Goal: Navigation & Orientation: Find specific page/section

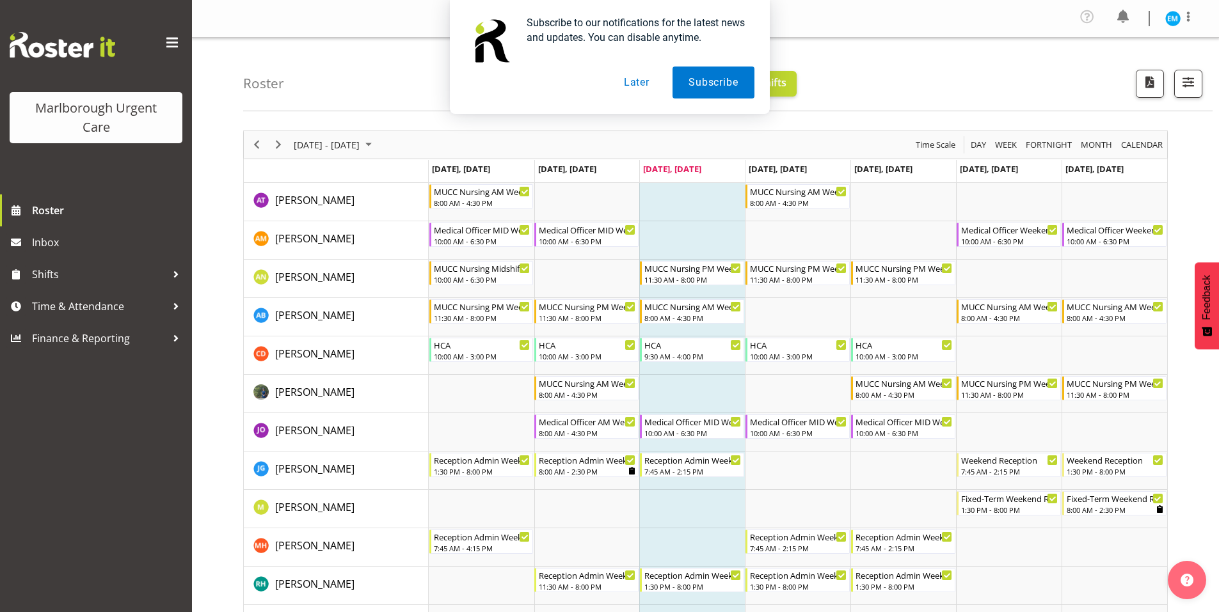
click at [640, 82] on button "Later" at bounding box center [637, 83] width 58 height 32
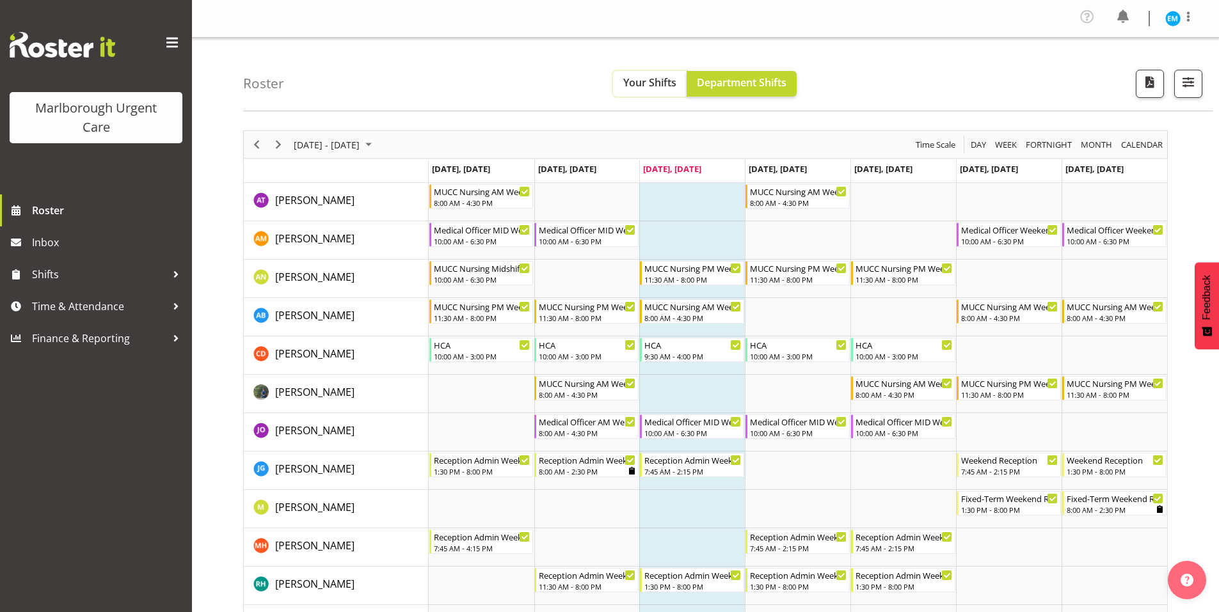
click at [656, 84] on span "Your Shifts" at bounding box center [649, 82] width 53 height 14
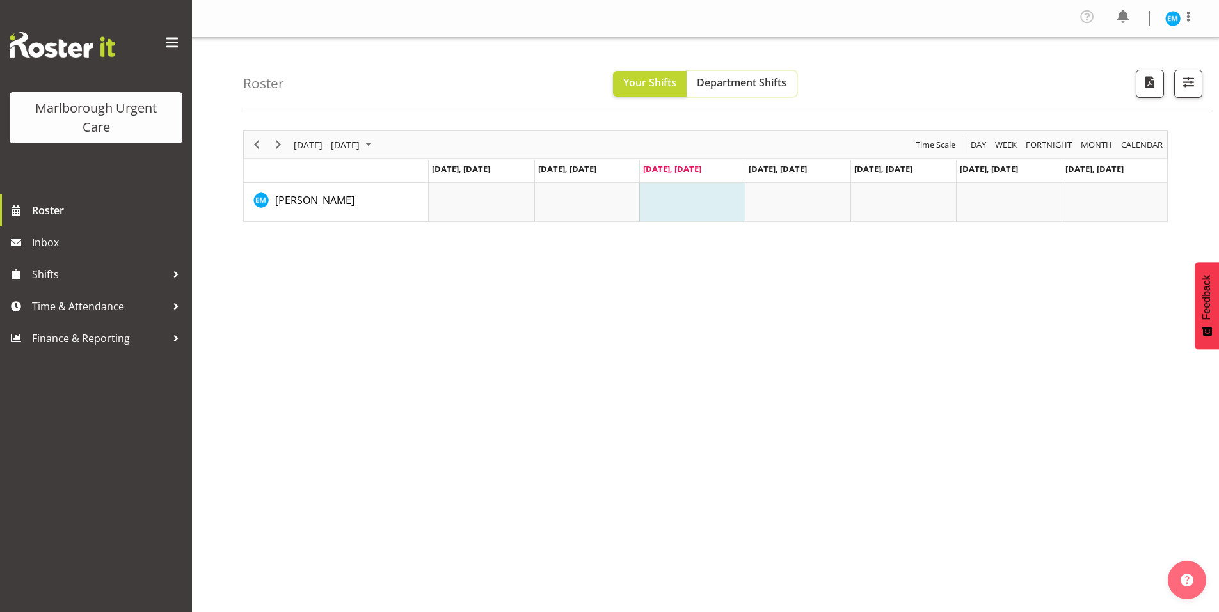
click at [714, 81] on span "Department Shifts" at bounding box center [742, 82] width 90 height 14
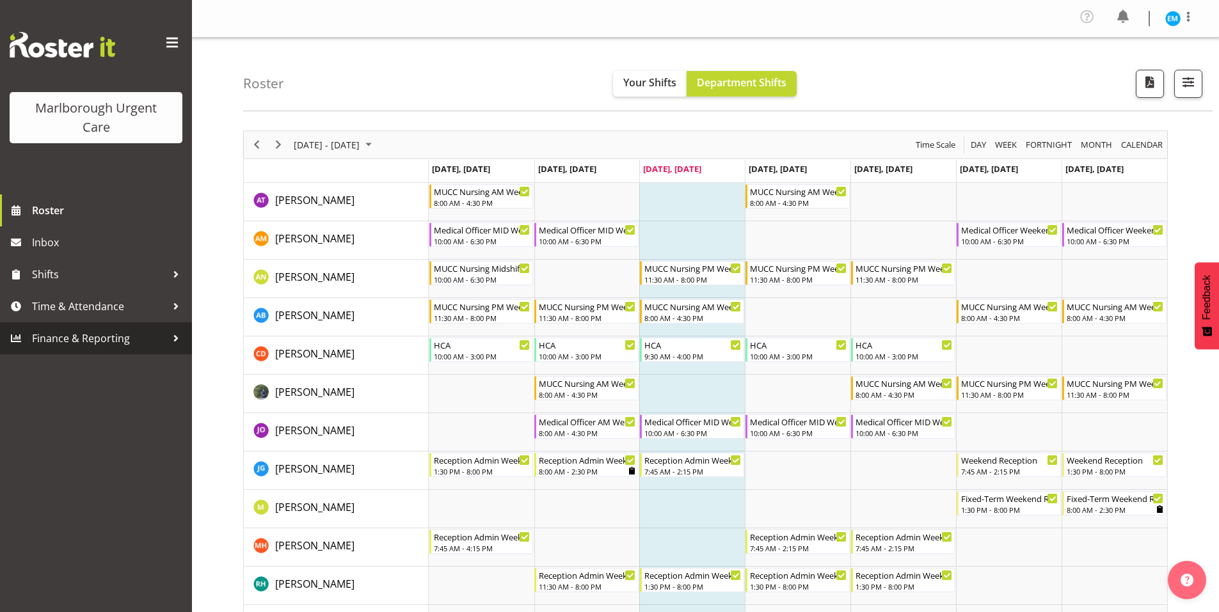
click at [155, 340] on span "Finance & Reporting" at bounding box center [99, 338] width 134 height 19
click at [108, 340] on span "Finance & Reporting" at bounding box center [99, 338] width 134 height 19
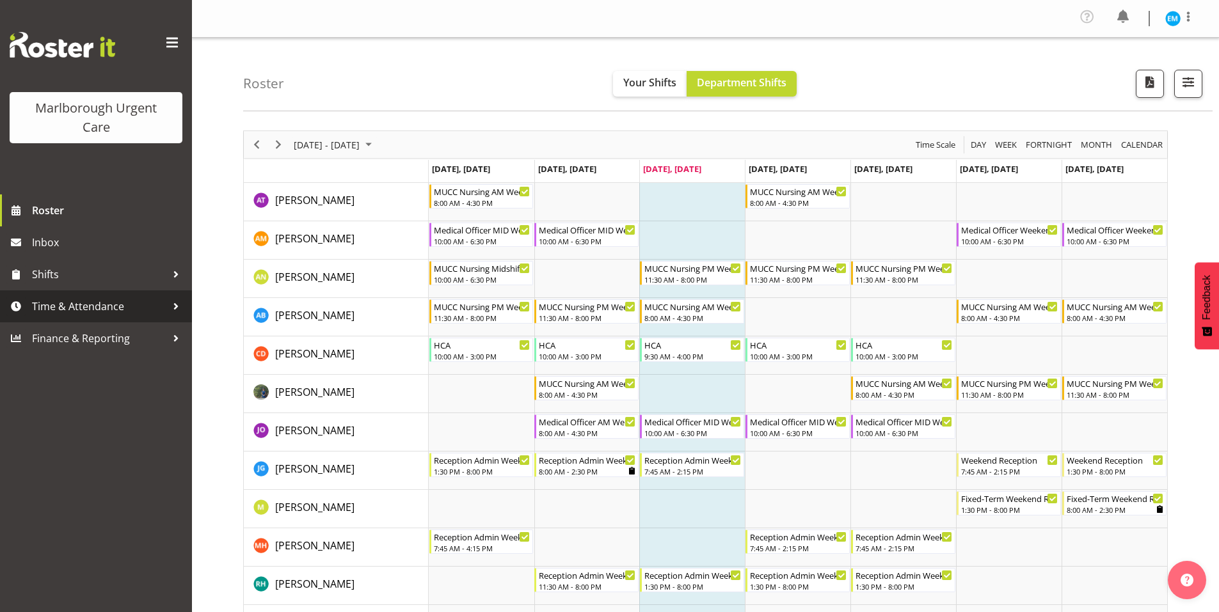
click at [97, 308] on span "Time & Attendance" at bounding box center [99, 306] width 134 height 19
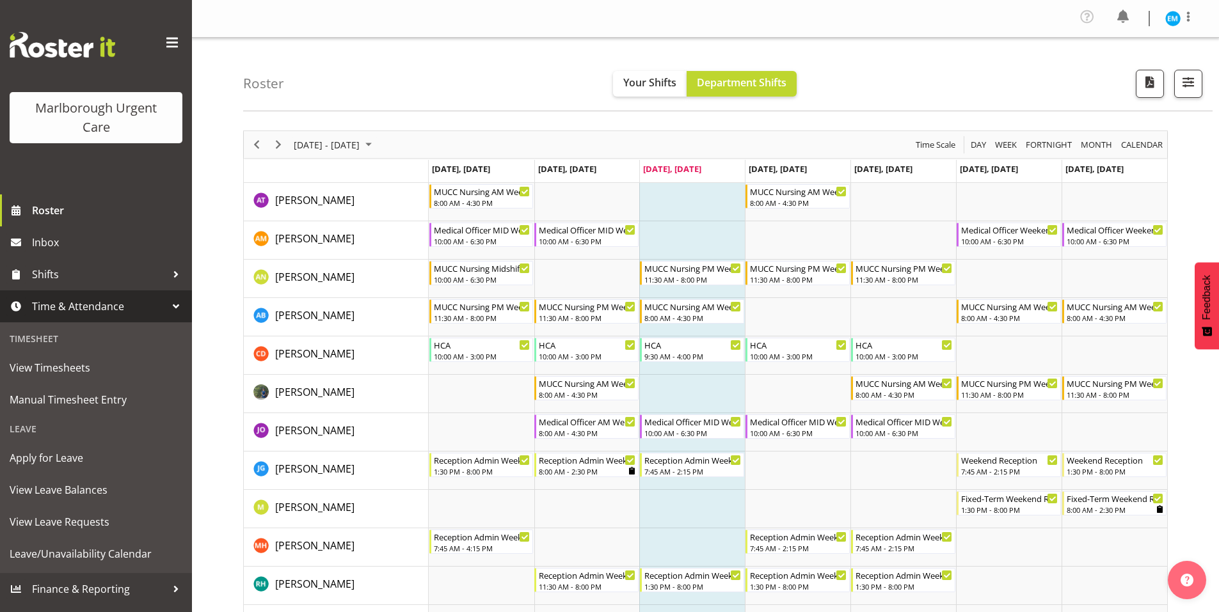
click at [97, 308] on span "Time & Attendance" at bounding box center [99, 306] width 134 height 19
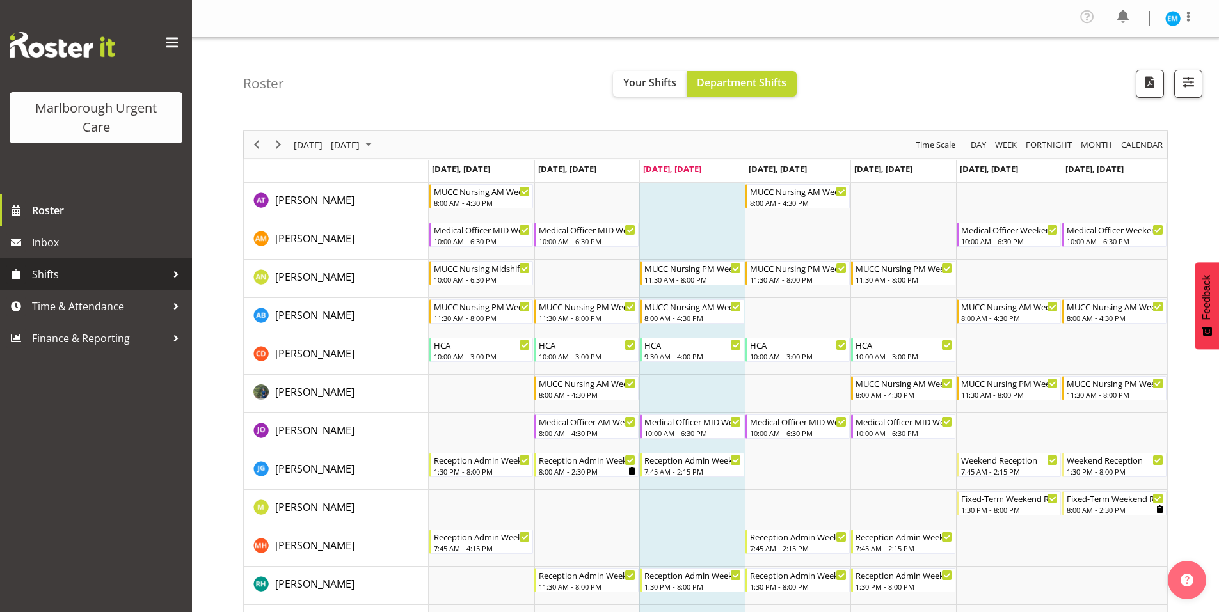
click at [83, 278] on span "Shifts" at bounding box center [99, 274] width 134 height 19
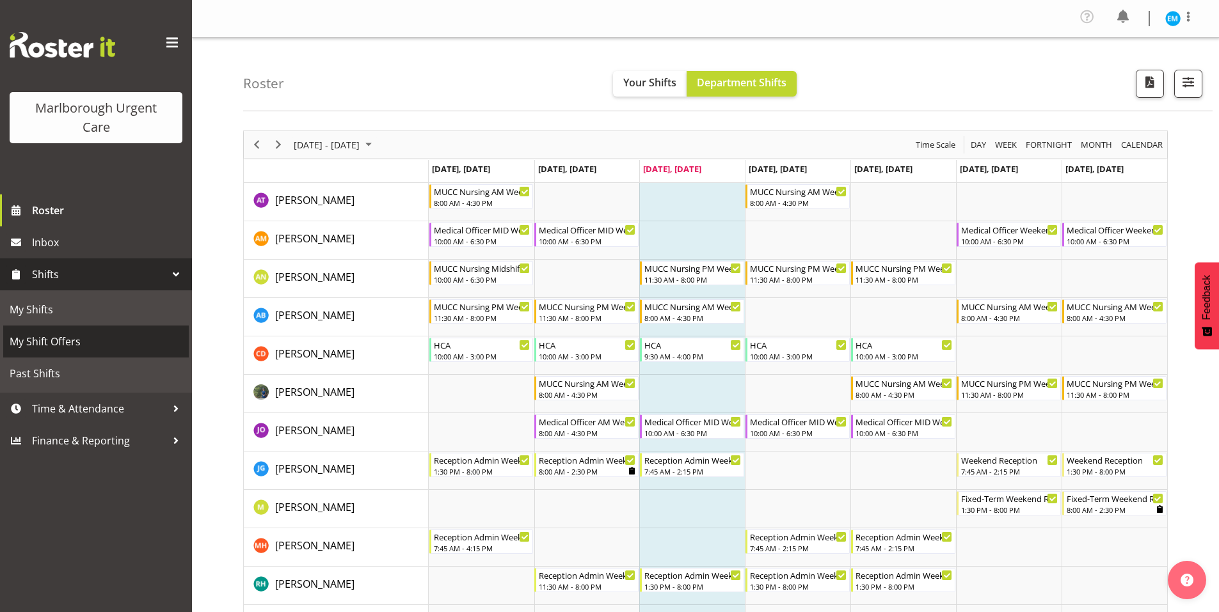
click at [32, 334] on span "My Shift Offers" at bounding box center [96, 341] width 173 height 19
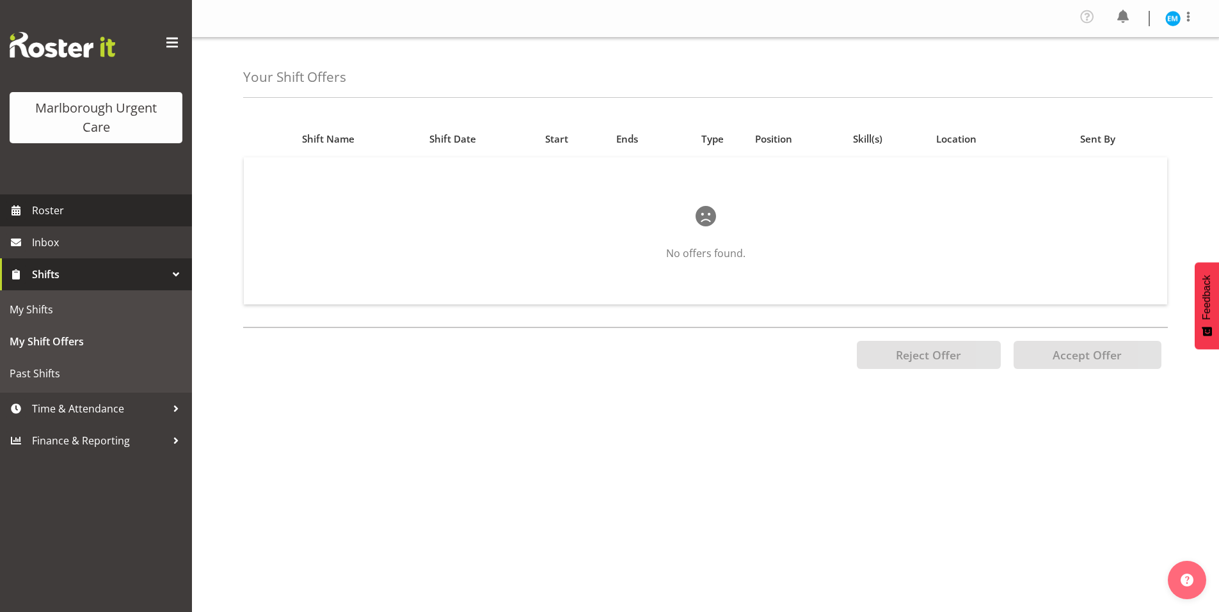
click at [45, 210] on span "Roster" at bounding box center [109, 210] width 154 height 19
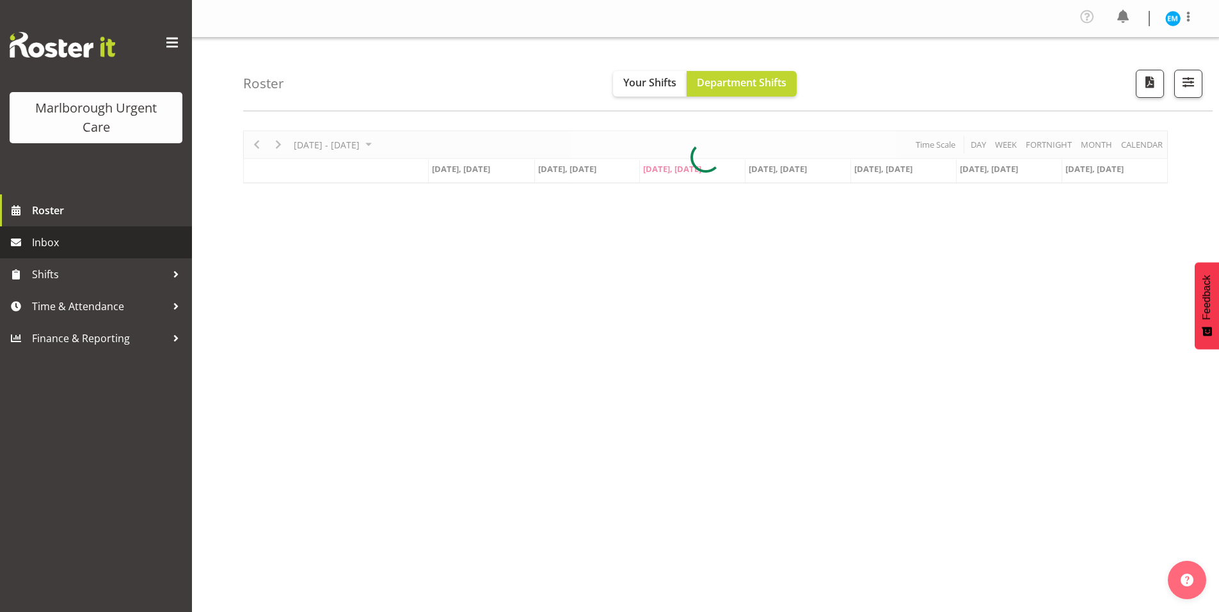
click at [43, 241] on span "Inbox" at bounding box center [109, 242] width 154 height 19
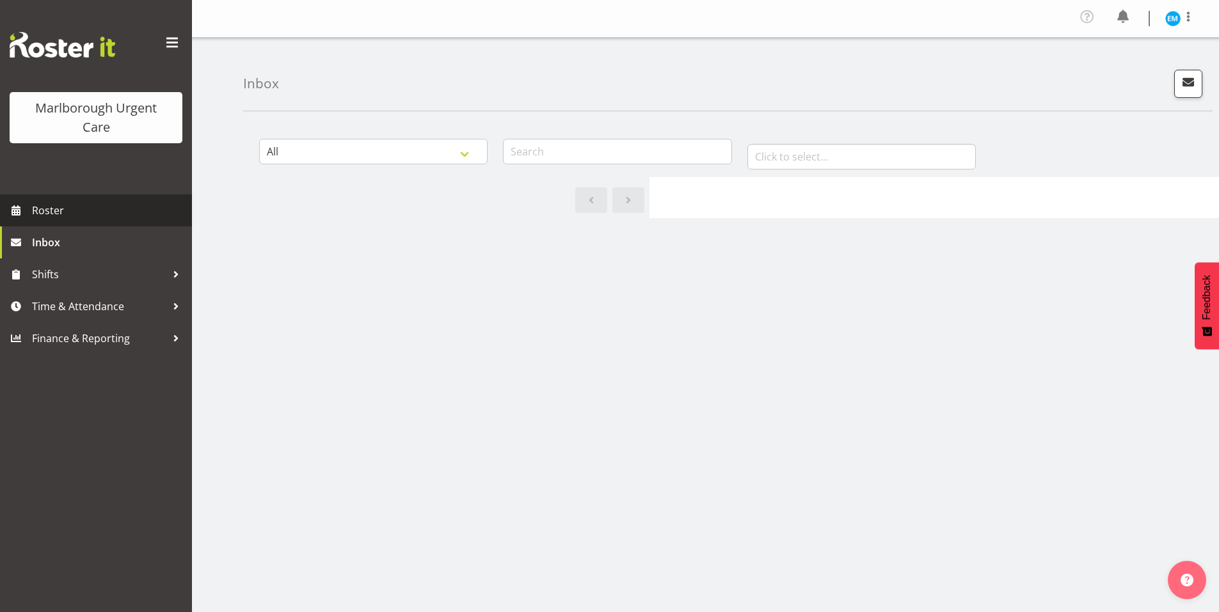
click at [59, 209] on span "Roster" at bounding box center [109, 210] width 154 height 19
